Goal: Task Accomplishment & Management: Manage account settings

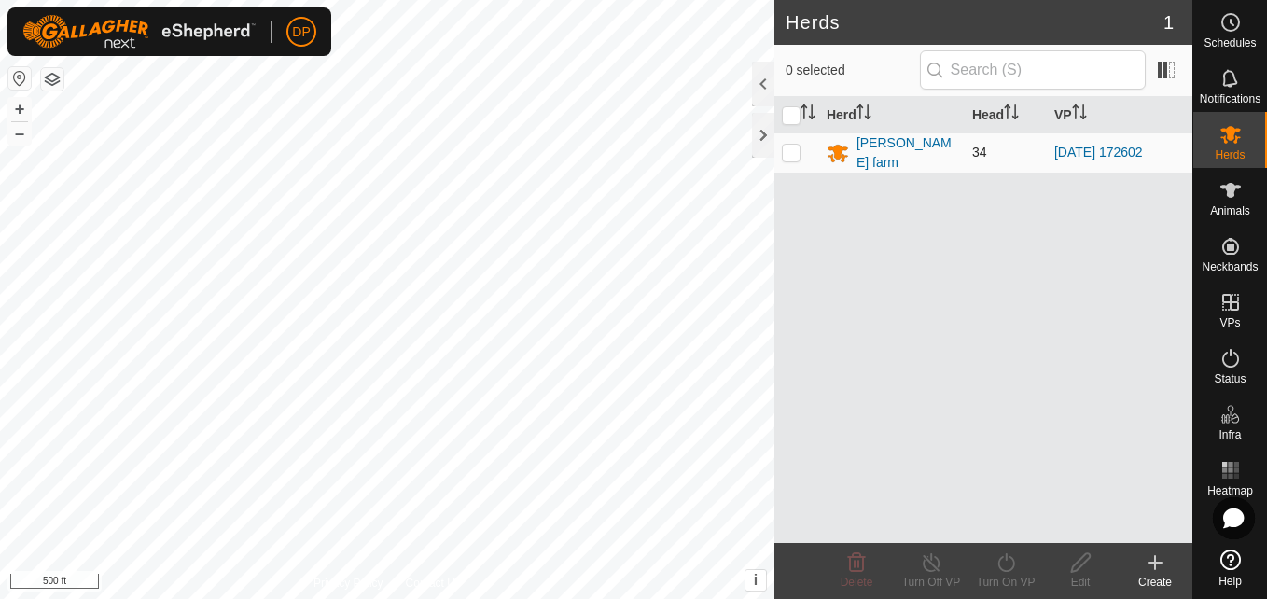
click at [793, 154] on p-checkbox at bounding box center [791, 152] width 19 height 15
checkbox input "true"
click at [999, 560] on icon at bounding box center [1005, 562] width 17 height 19
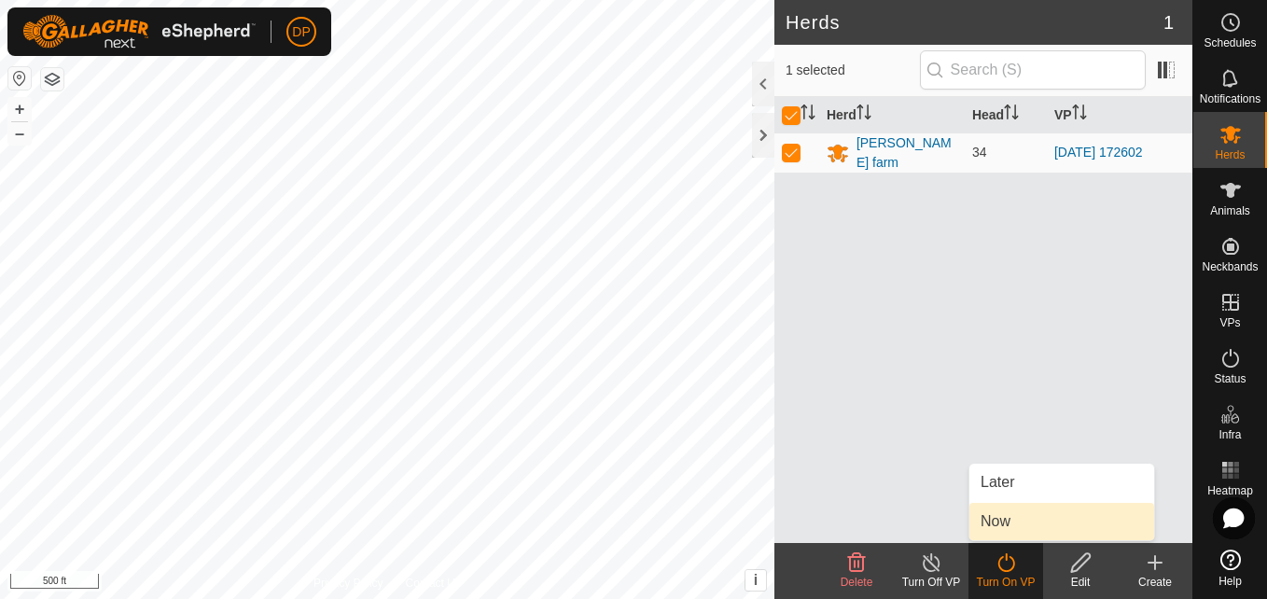
click at [1014, 531] on link "Now" at bounding box center [1061, 521] width 185 height 37
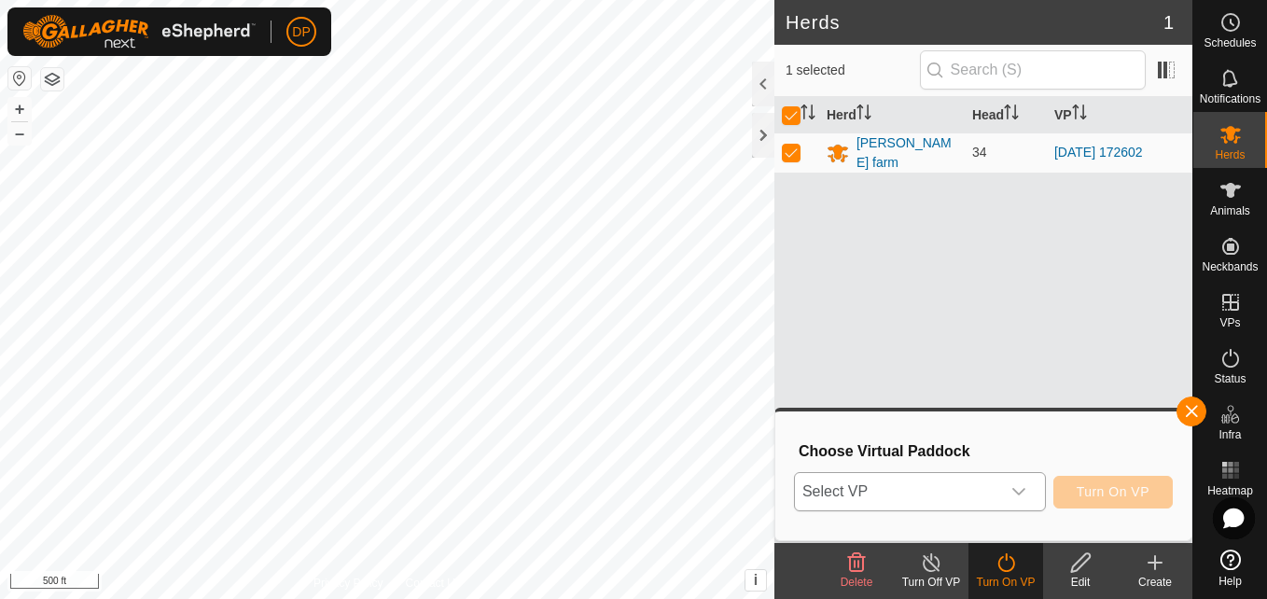
click at [999, 492] on span "Select VP" at bounding box center [897, 491] width 205 height 37
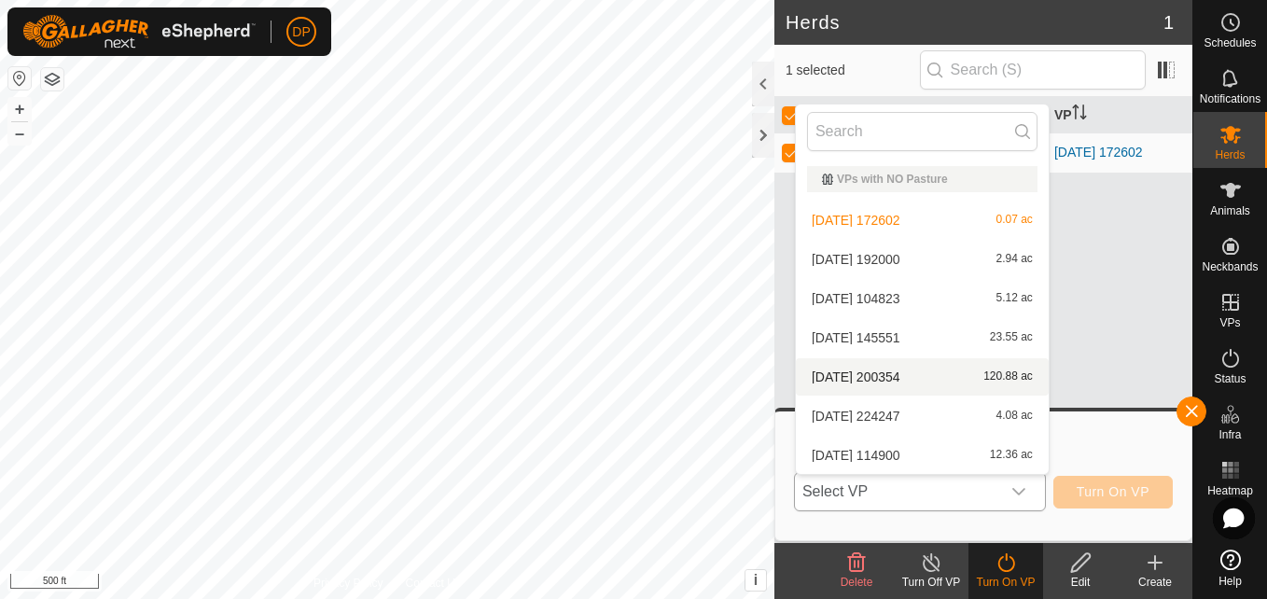
click at [975, 374] on li "[DATE] 200354 120.88 ac" at bounding box center [922, 376] width 253 height 37
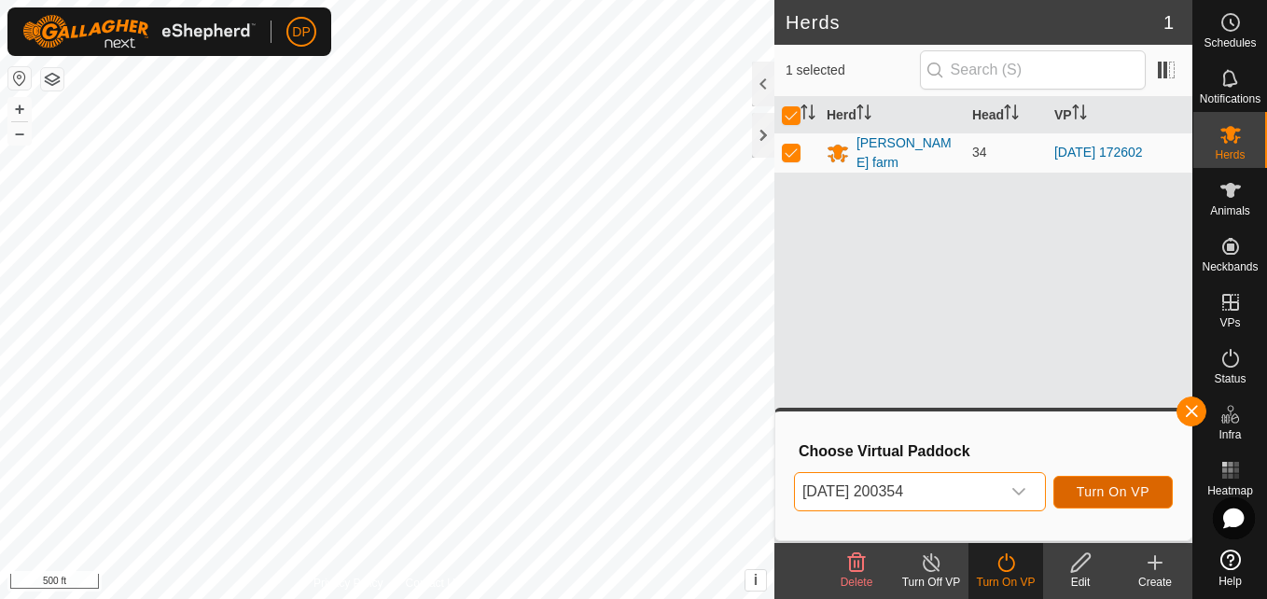
click at [1130, 487] on span "Turn On VP" at bounding box center [1113, 491] width 73 height 15
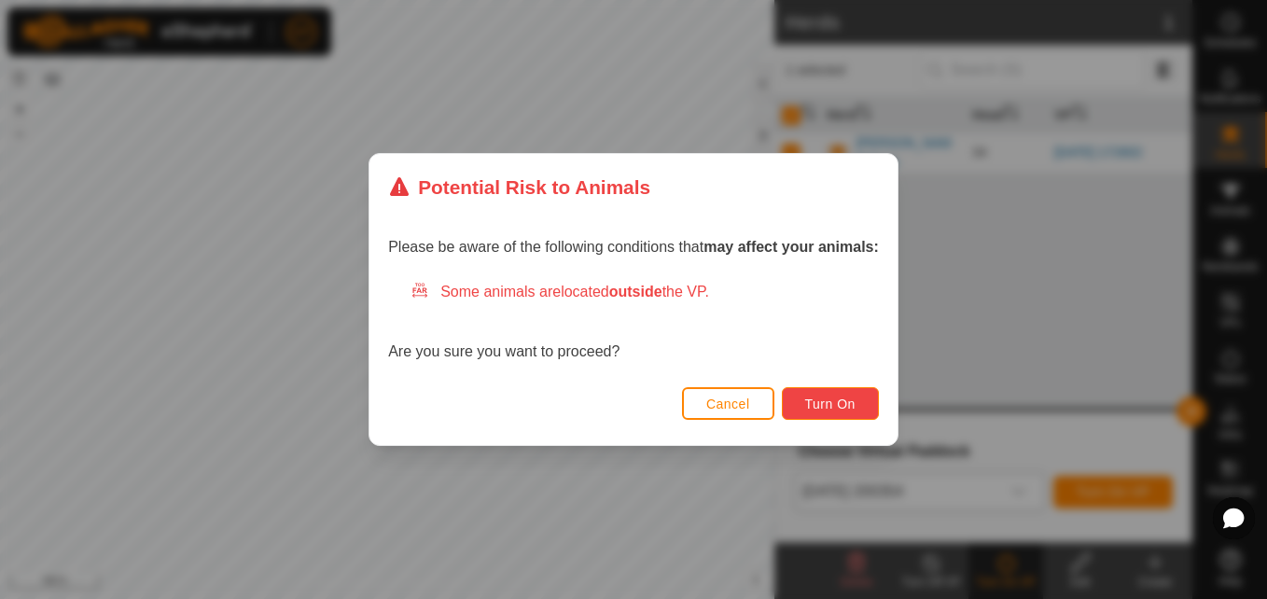
click at [828, 395] on button "Turn On" at bounding box center [830, 403] width 97 height 33
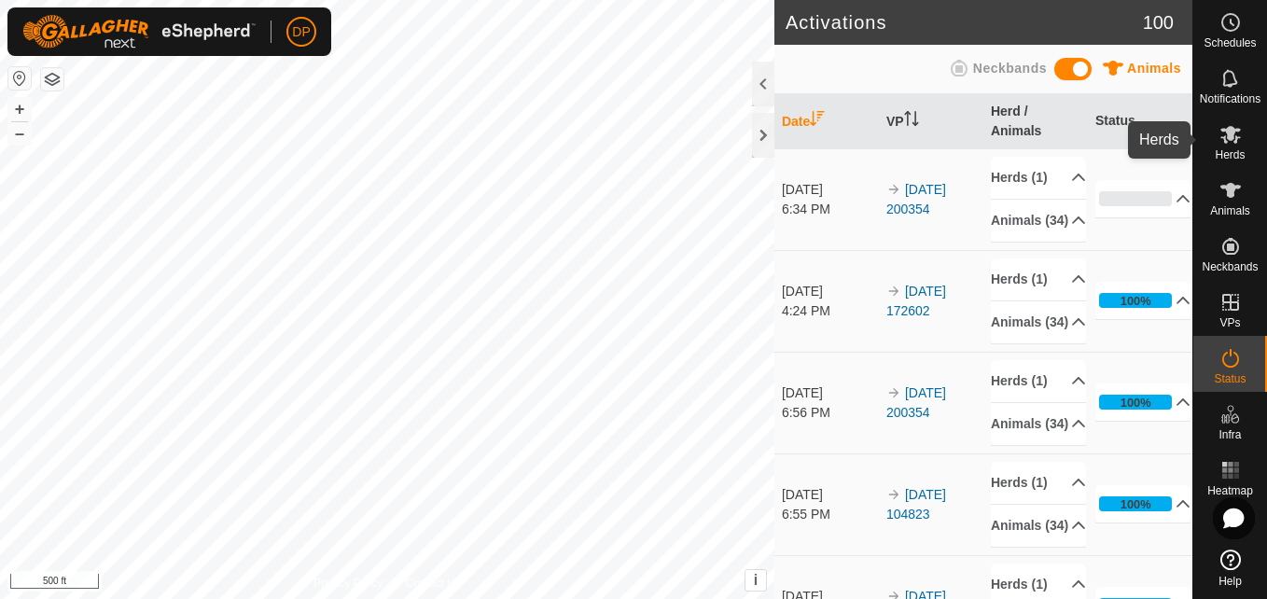
click at [1231, 134] on icon at bounding box center [1230, 135] width 21 height 18
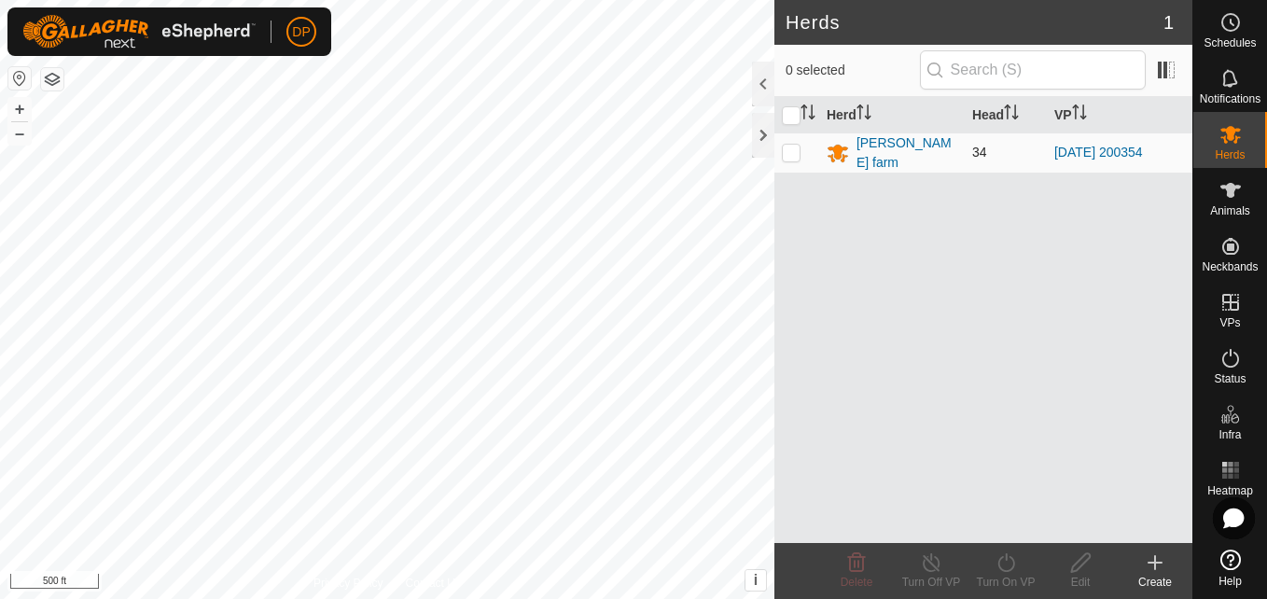
click at [793, 154] on p-checkbox at bounding box center [791, 152] width 19 height 15
checkbox input "true"
click at [786, 151] on p-checkbox at bounding box center [791, 152] width 19 height 15
checkbox input "false"
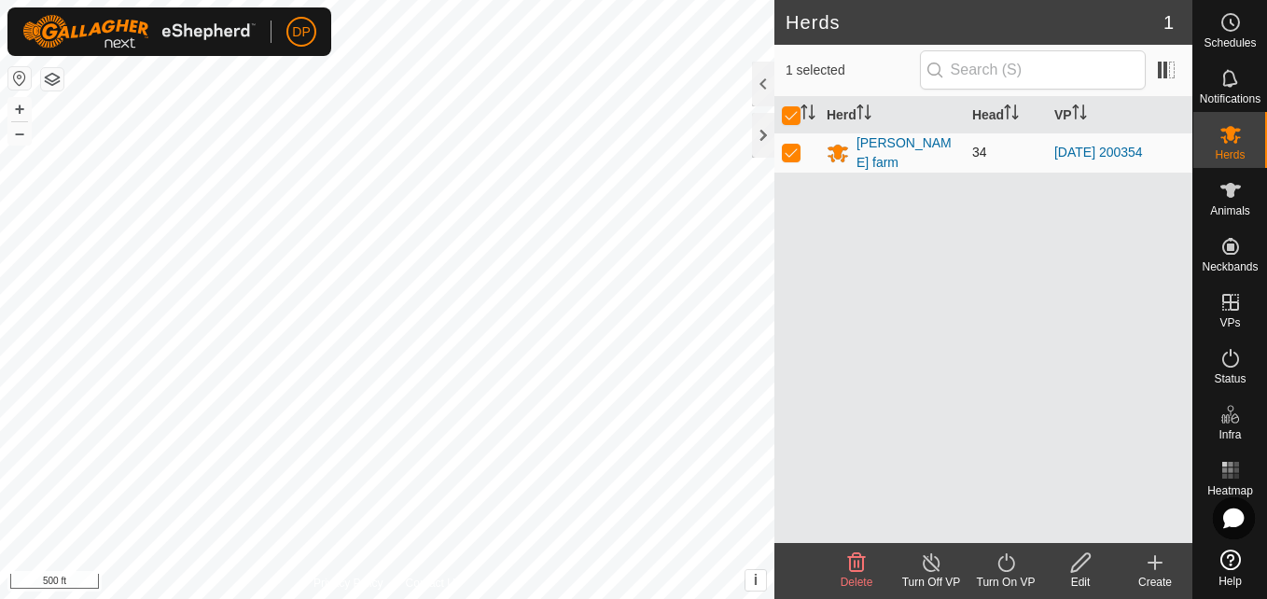
checkbox input "false"
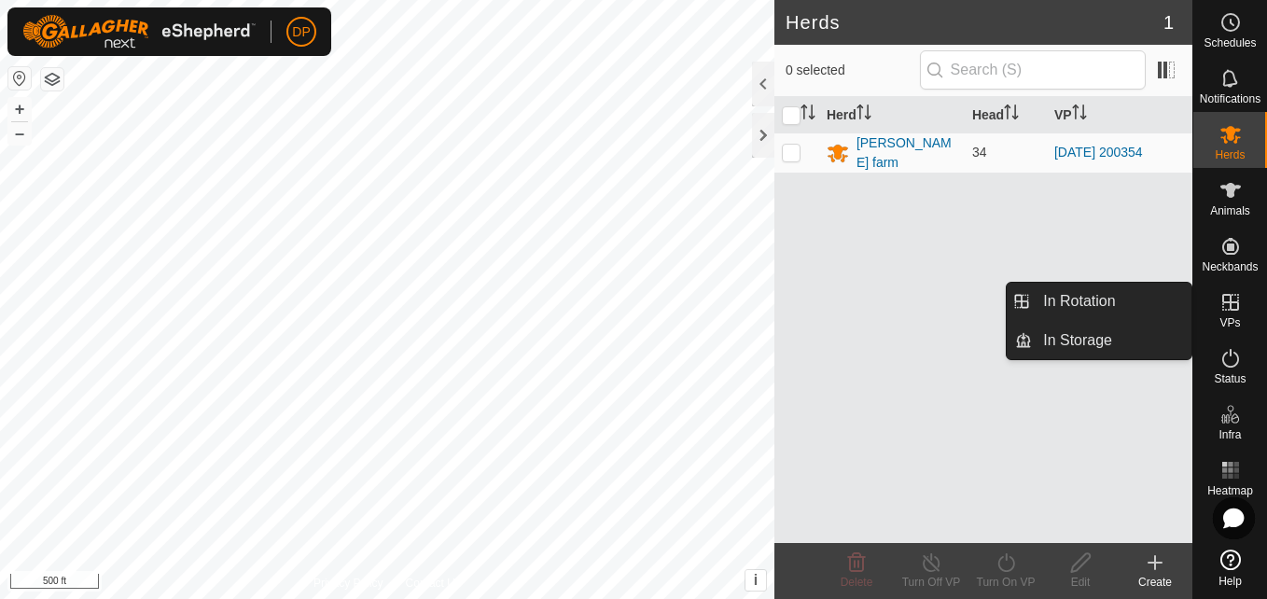
click at [1234, 298] on icon at bounding box center [1230, 302] width 22 height 22
click at [1174, 301] on link "In Rotation" at bounding box center [1112, 301] width 160 height 37
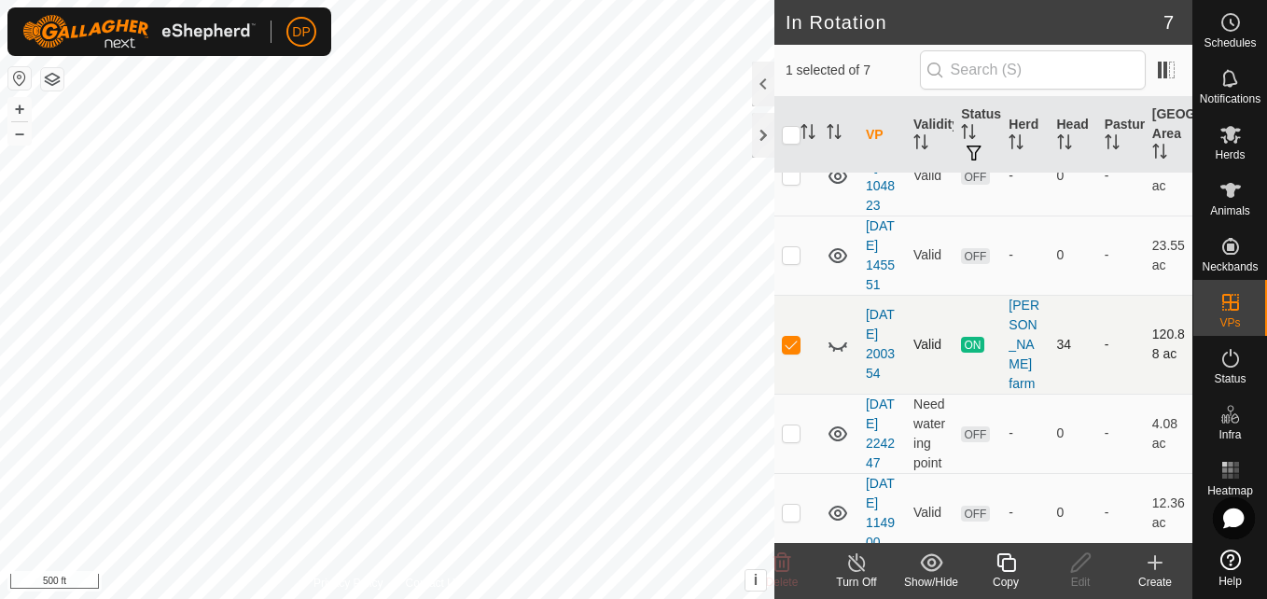
scroll to position [280, 0]
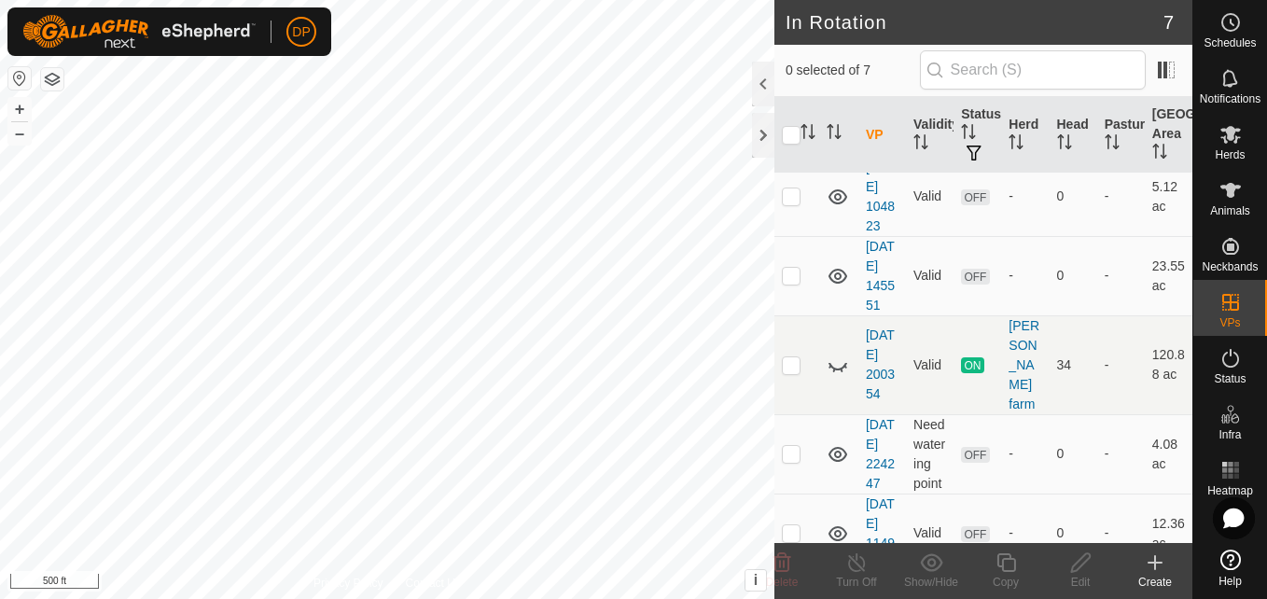
scroll to position [280, 0]
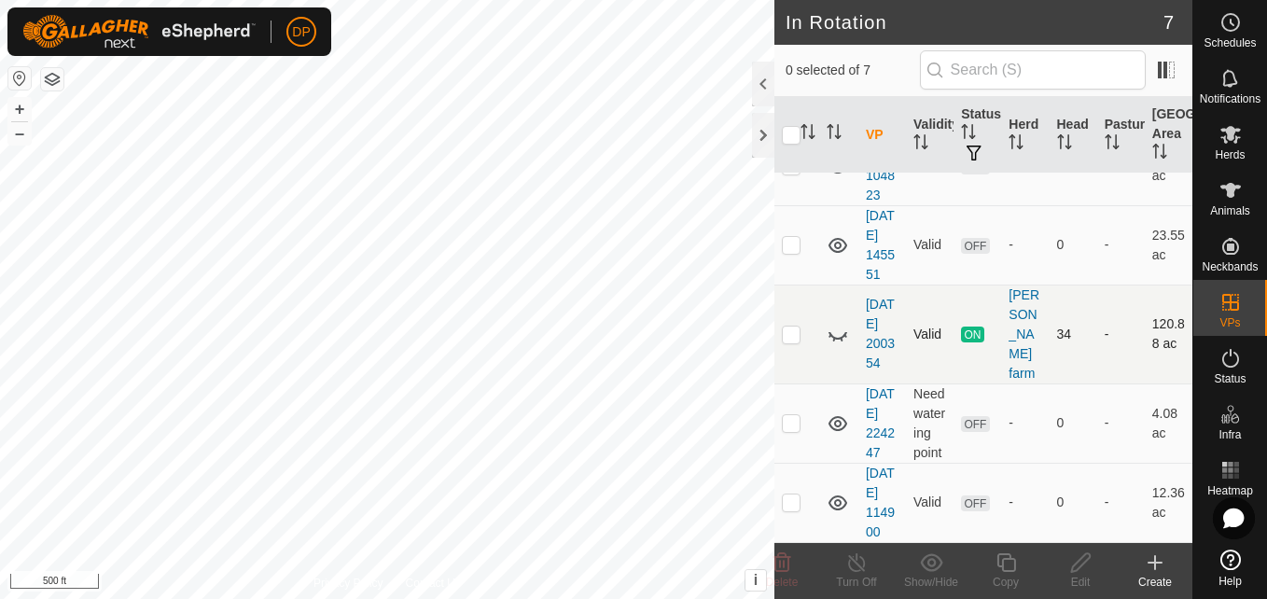
click at [789, 341] on p-checkbox at bounding box center [791, 334] width 19 height 15
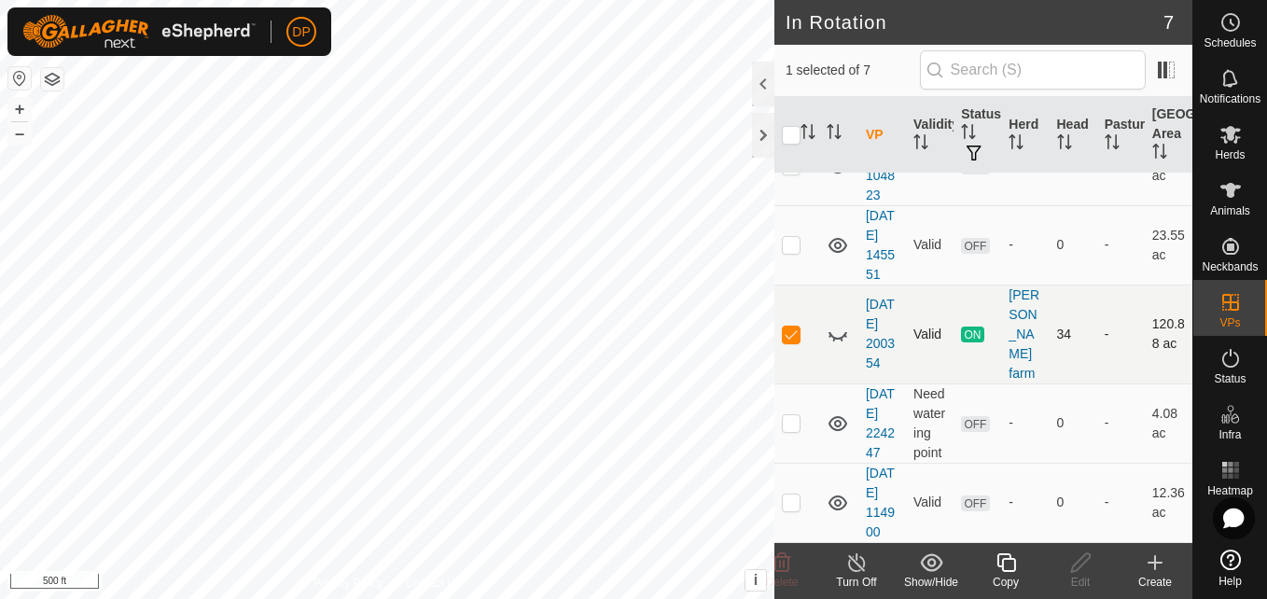
click at [838, 345] on icon at bounding box center [838, 334] width 22 height 22
checkbox input "false"
